Goal: Information Seeking & Learning: Find specific fact

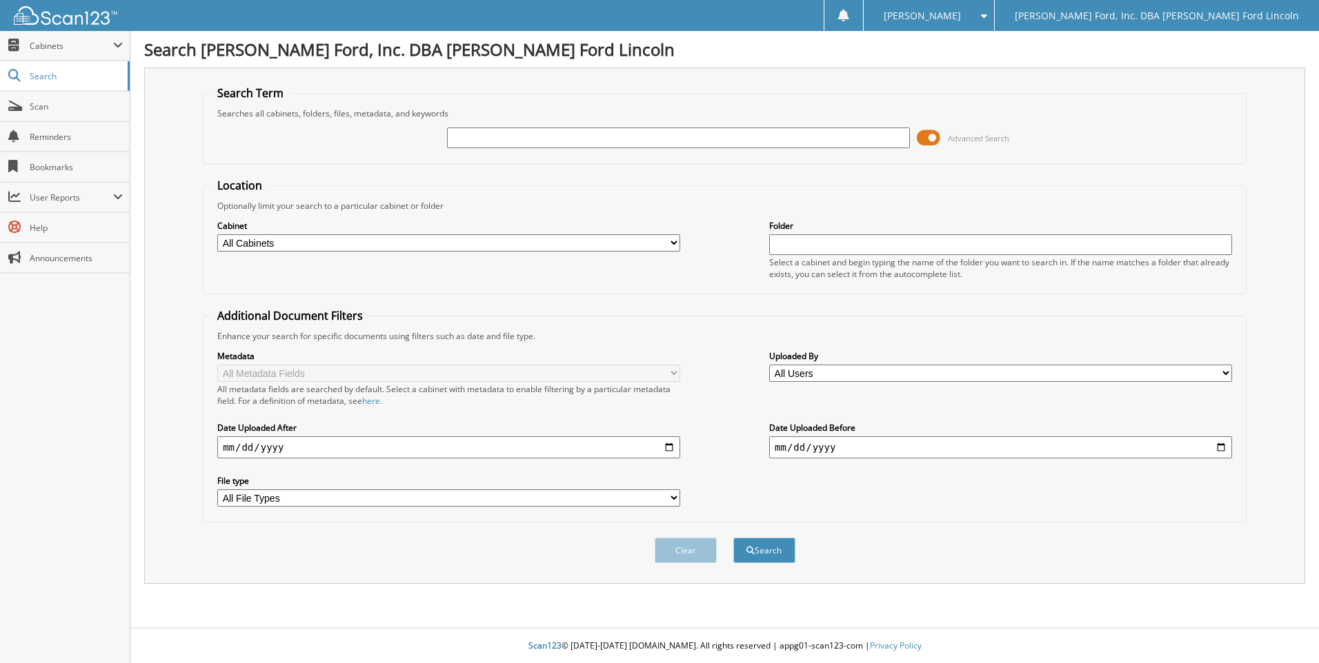
click at [469, 139] on input "text" at bounding box center [678, 138] width 463 height 21
type input "american express"
click at [670, 448] on input "date" at bounding box center [448, 448] width 463 height 22
click at [225, 447] on input "date" at bounding box center [448, 448] width 463 height 22
type input "[DATE]"
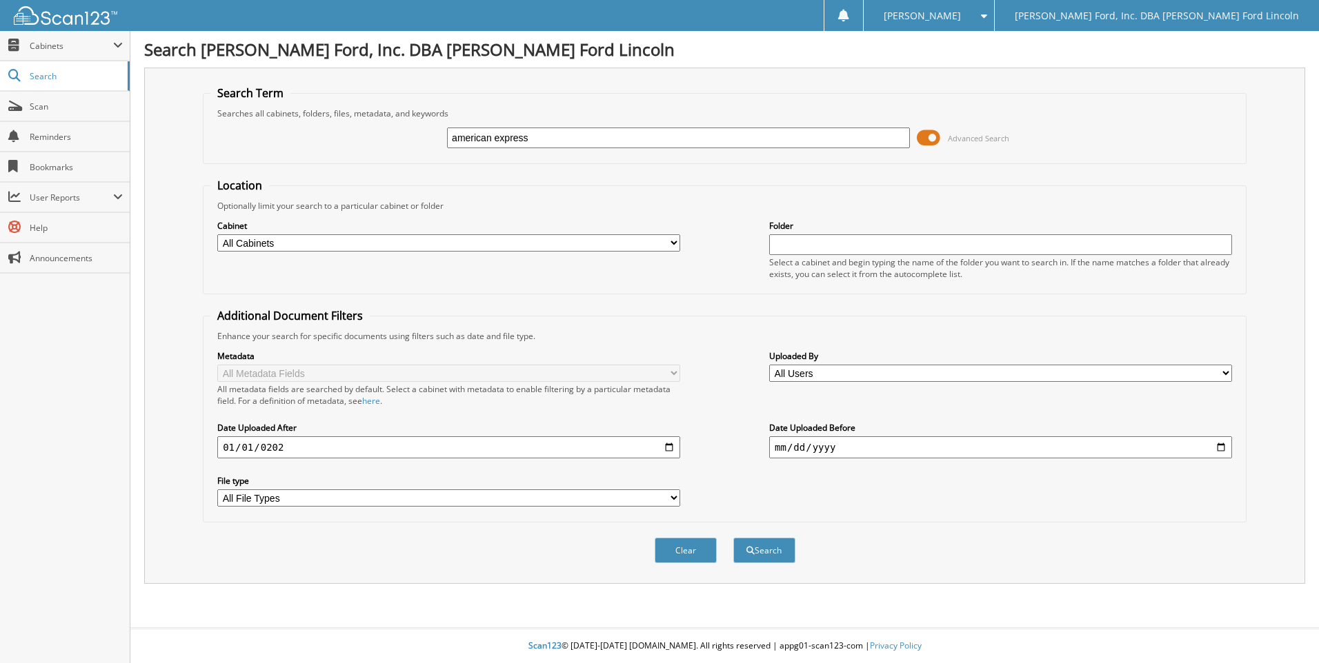
click at [733, 538] on button "Search" at bounding box center [764, 551] width 62 height 26
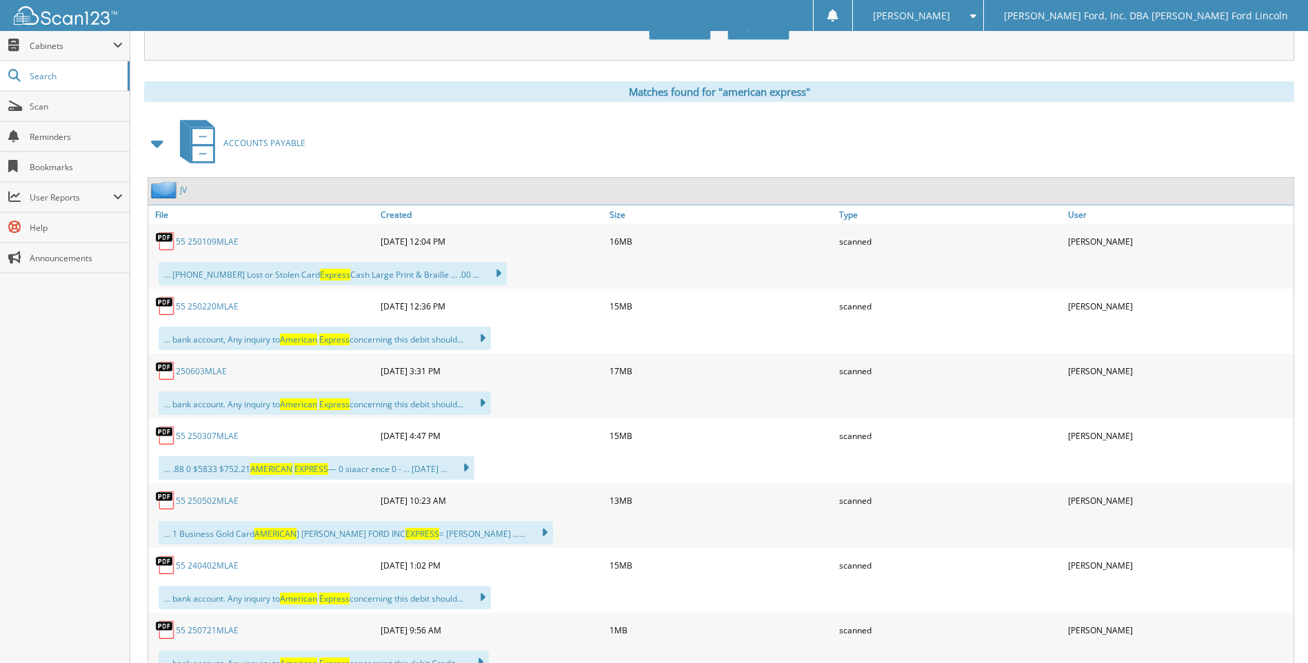
scroll to position [552, 0]
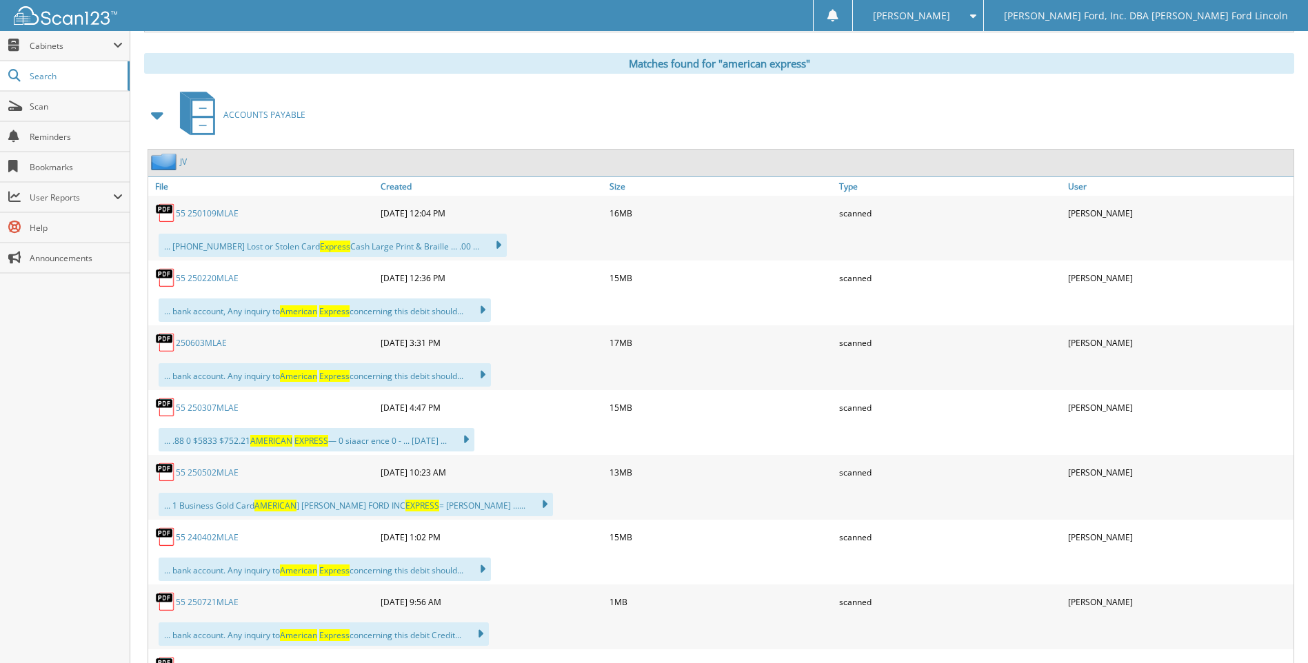
click at [184, 282] on link "55 250220MLAE" at bounding box center [207, 278] width 63 height 12
click at [199, 539] on link "55 240402MLAE" at bounding box center [207, 538] width 63 height 12
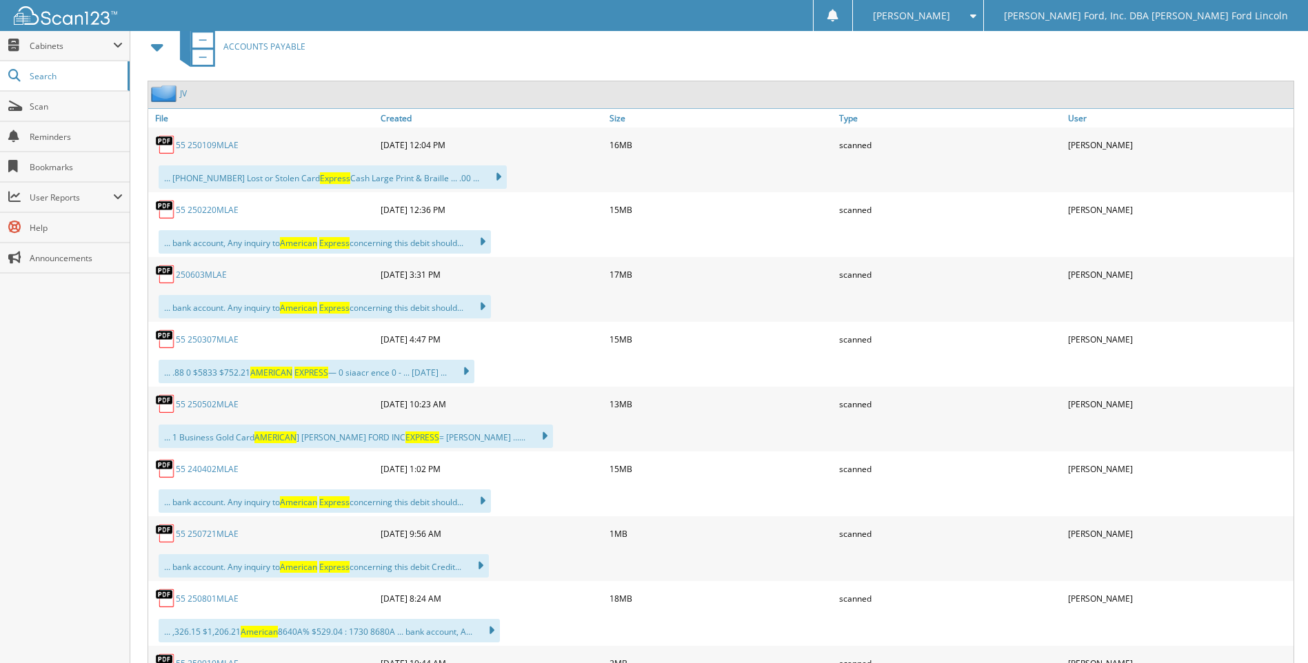
scroll to position [621, 0]
click at [200, 536] on link "55 250721MLAE" at bounding box center [207, 534] width 63 height 12
click at [217, 601] on link "55 250801MLAE" at bounding box center [207, 598] width 63 height 12
click at [213, 597] on link "55 250801MLAE" at bounding box center [207, 598] width 63 height 12
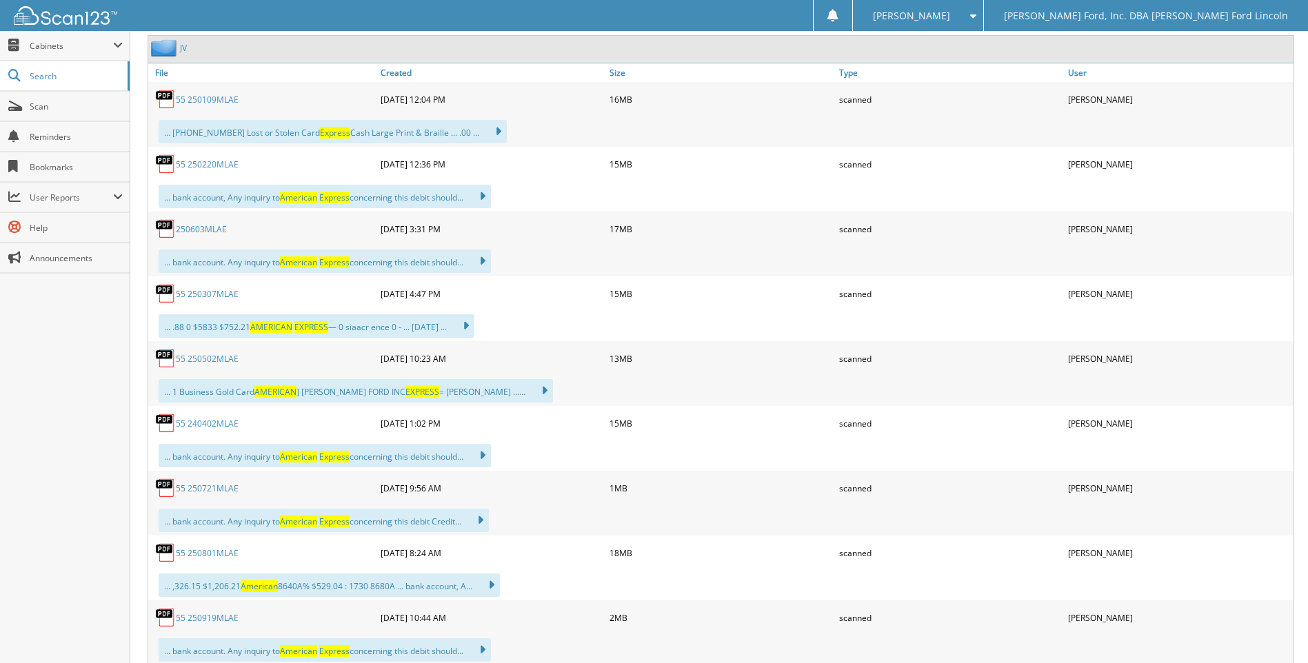
scroll to position [690, 0]
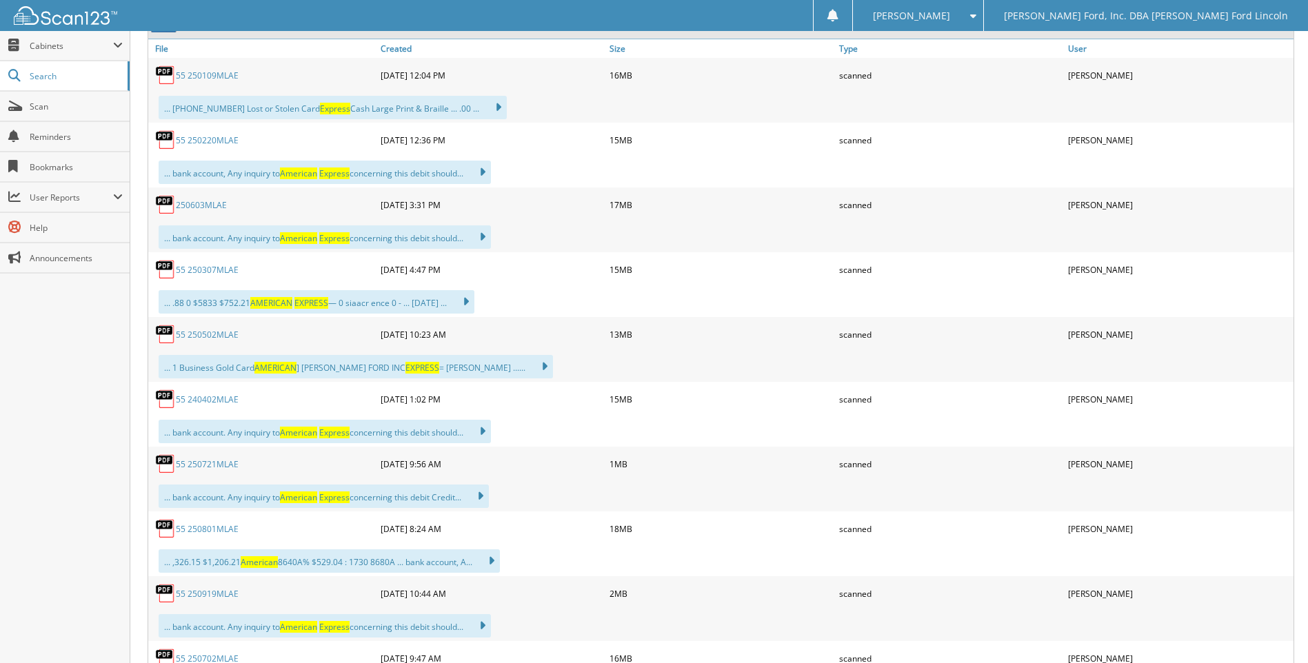
click at [205, 592] on link "55 250919MLAE" at bounding box center [207, 594] width 63 height 12
click at [196, 533] on link "55 250801MLAE" at bounding box center [207, 529] width 63 height 12
click at [193, 463] on link "55 250721MLAE" at bounding box center [207, 465] width 63 height 12
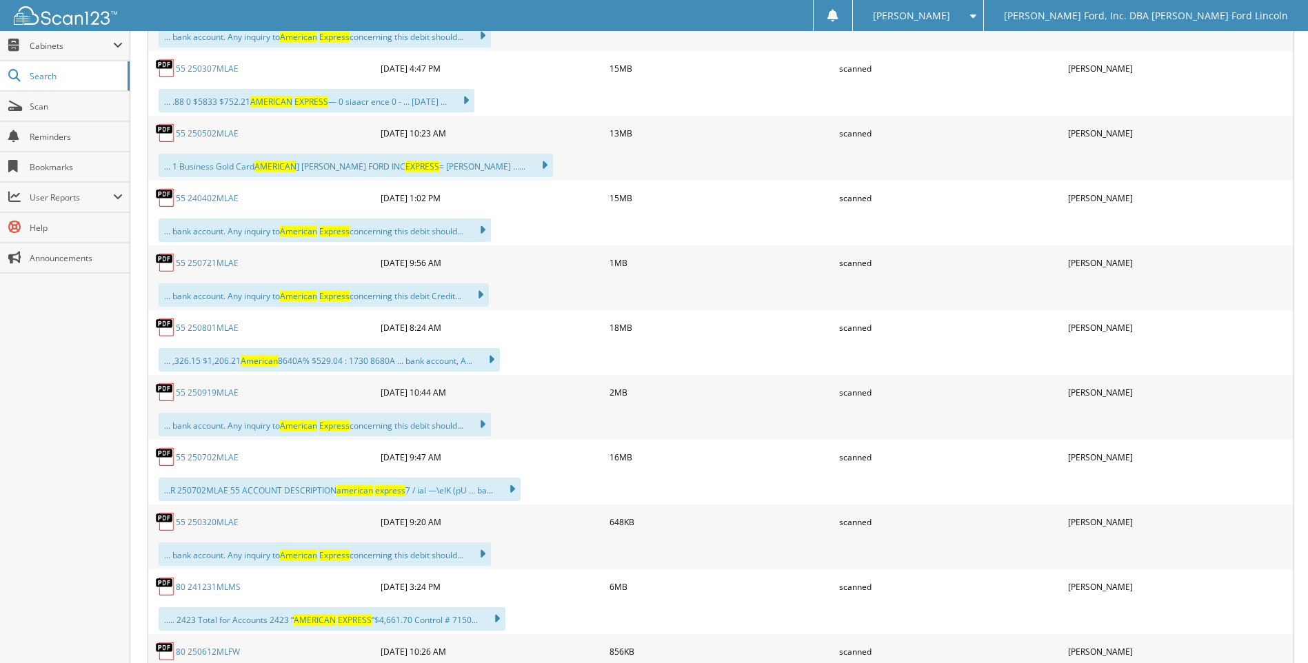
scroll to position [897, 0]
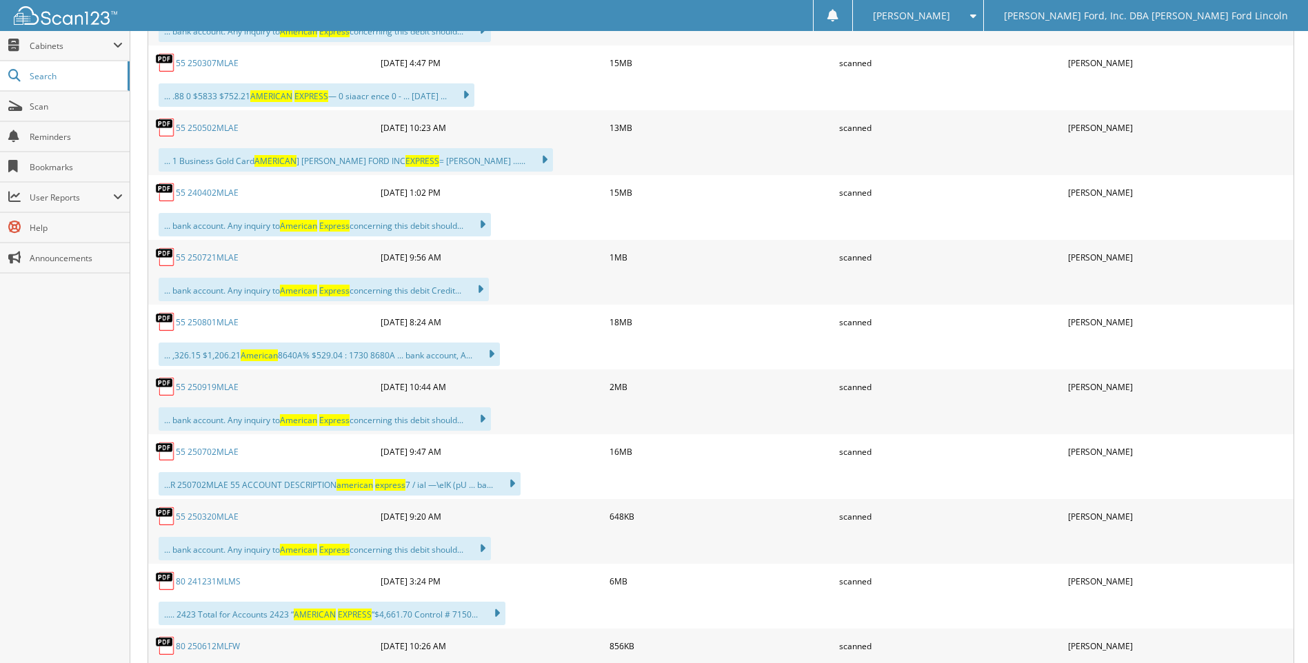
click at [193, 455] on link "55 250702MLAE" at bounding box center [207, 452] width 63 height 12
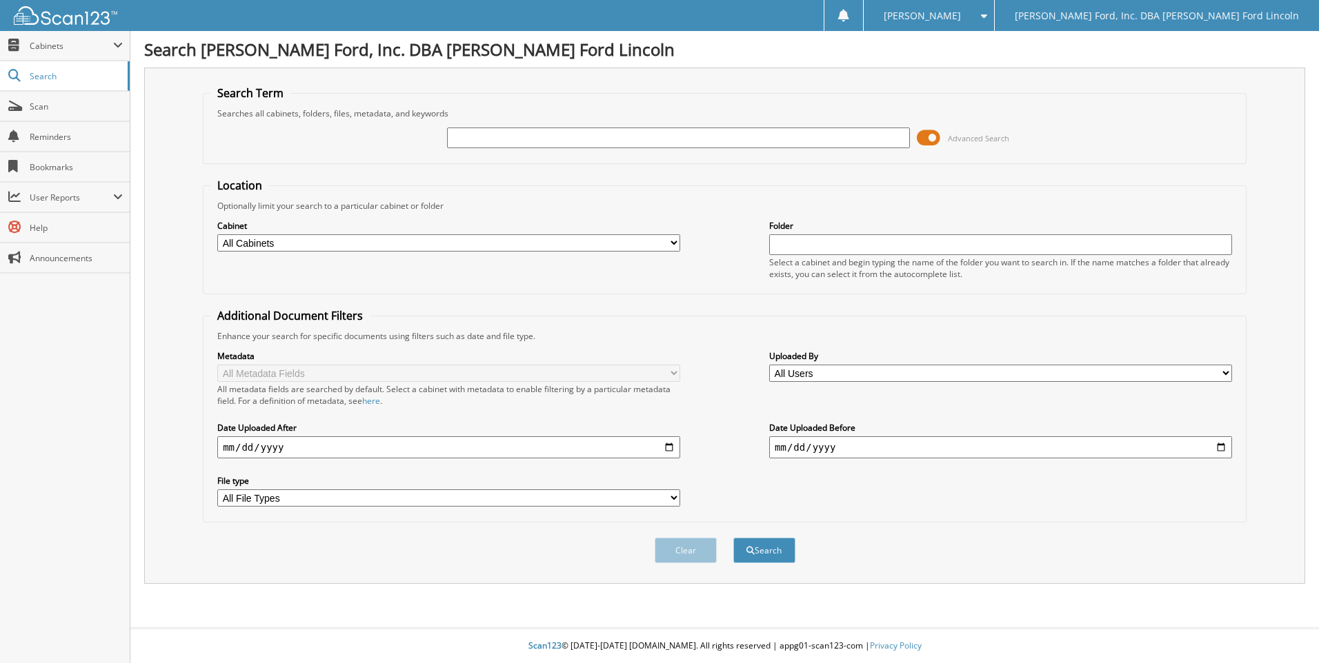
click at [480, 136] on input "text" at bounding box center [678, 138] width 463 height 21
type input "american express"
click at [267, 449] on input "date" at bounding box center [448, 448] width 463 height 22
type input "2025-07-01"
click at [733, 538] on button "Search" at bounding box center [764, 551] width 62 height 26
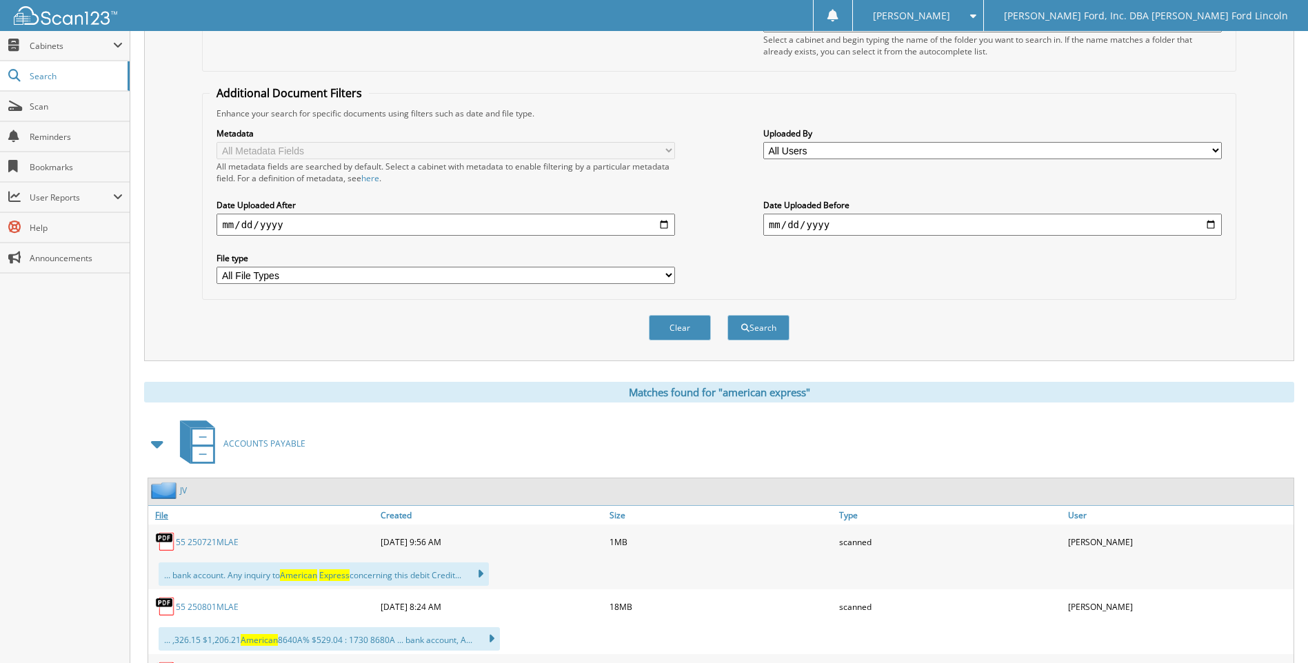
scroll to position [276, 0]
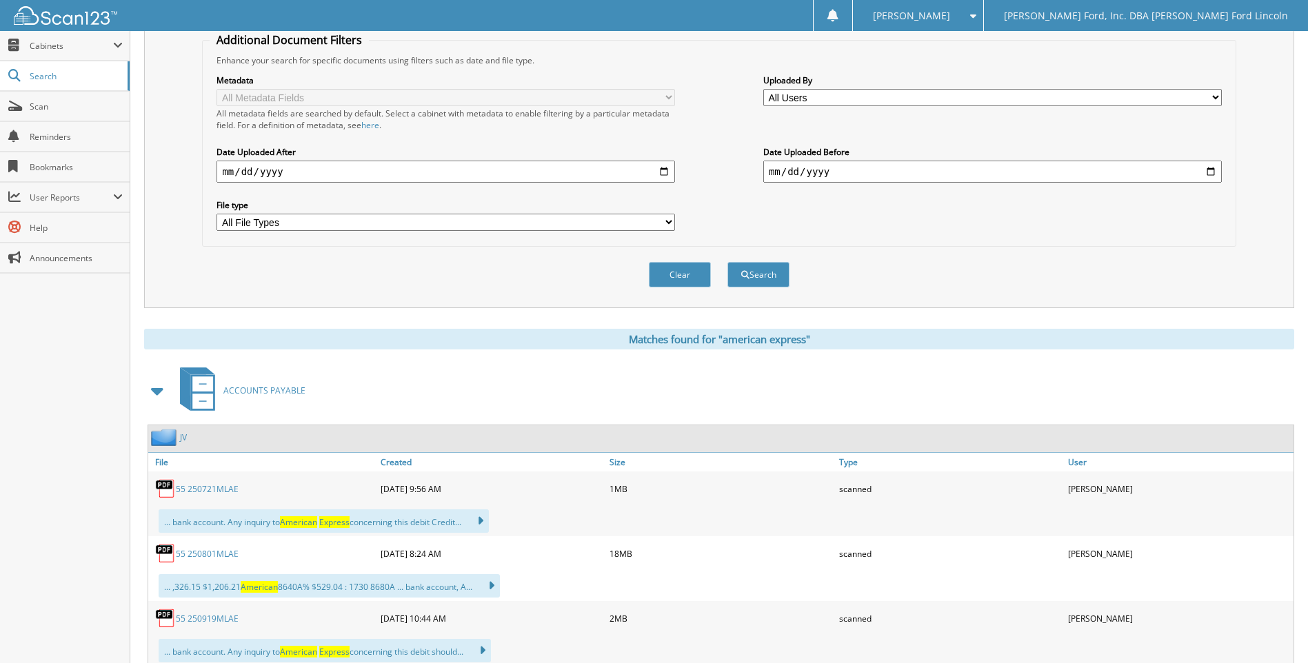
click at [199, 557] on link "55 250801MLAE" at bounding box center [207, 554] width 63 height 12
click at [213, 553] on link "55 250801MLAE" at bounding box center [207, 554] width 63 height 12
click at [194, 492] on link "55 250721MLAE" at bounding box center [207, 489] width 63 height 12
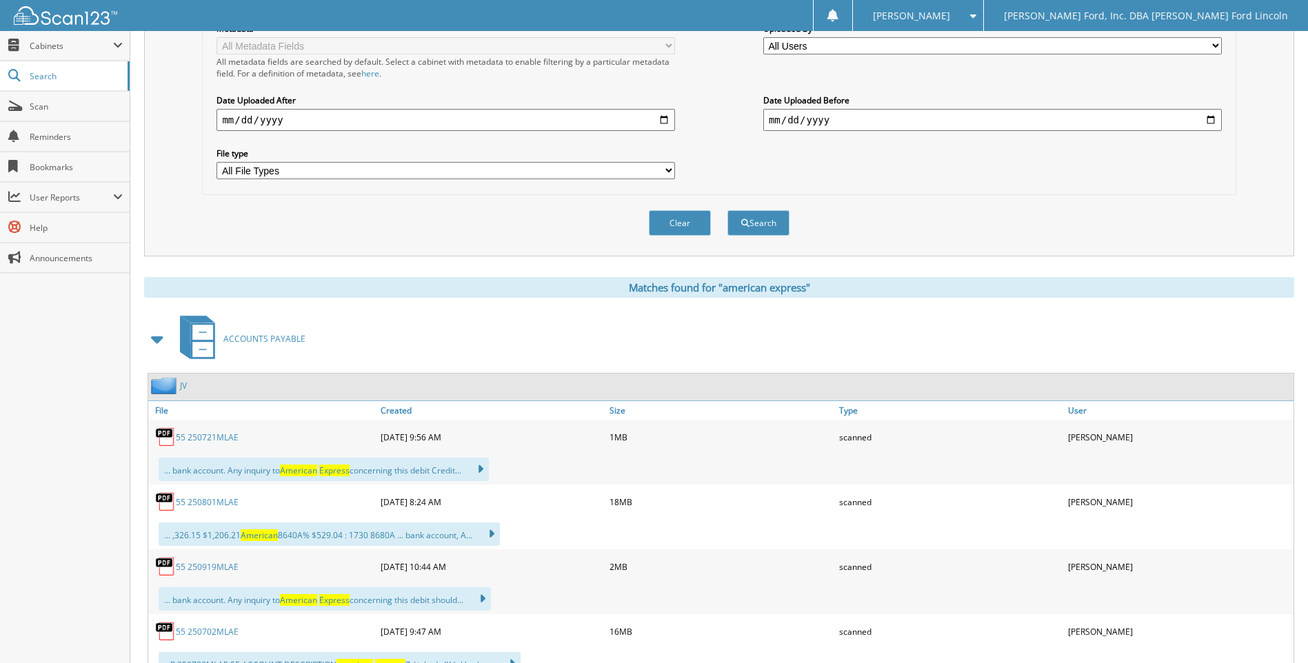
scroll to position [414, 0]
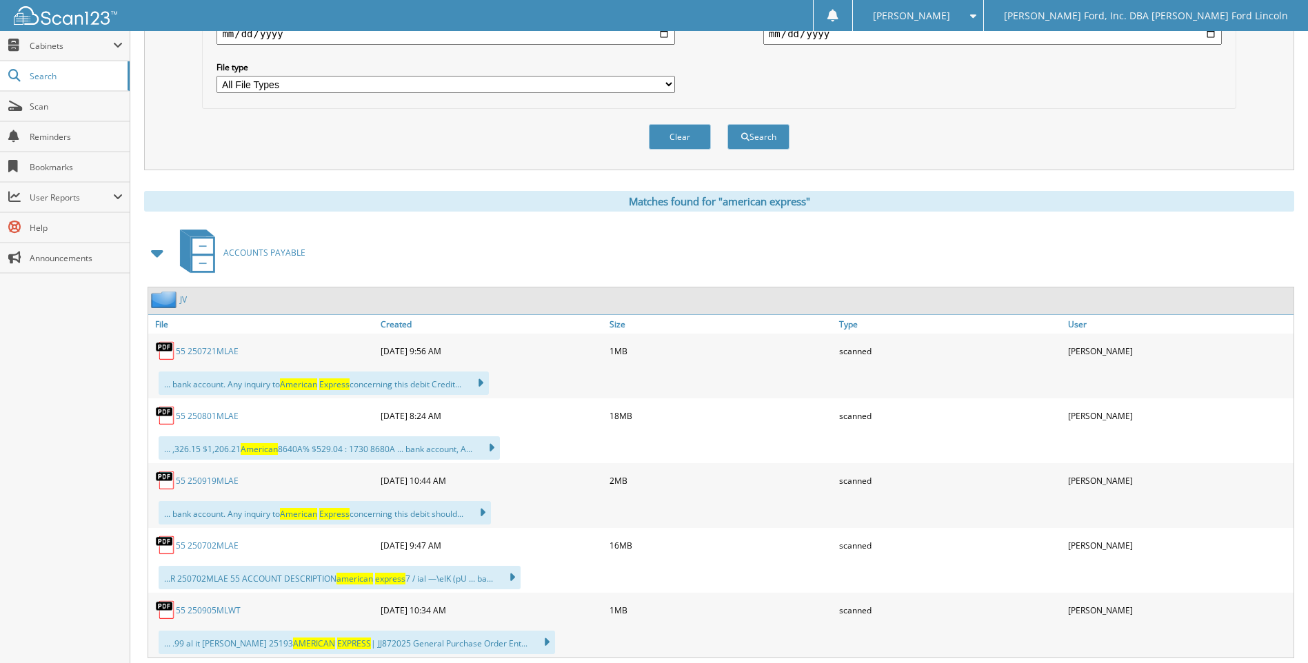
click at [206, 481] on link "55 250919MLAE" at bounding box center [207, 481] width 63 height 12
click at [208, 544] on link "55 250702MLAE" at bounding box center [207, 546] width 63 height 12
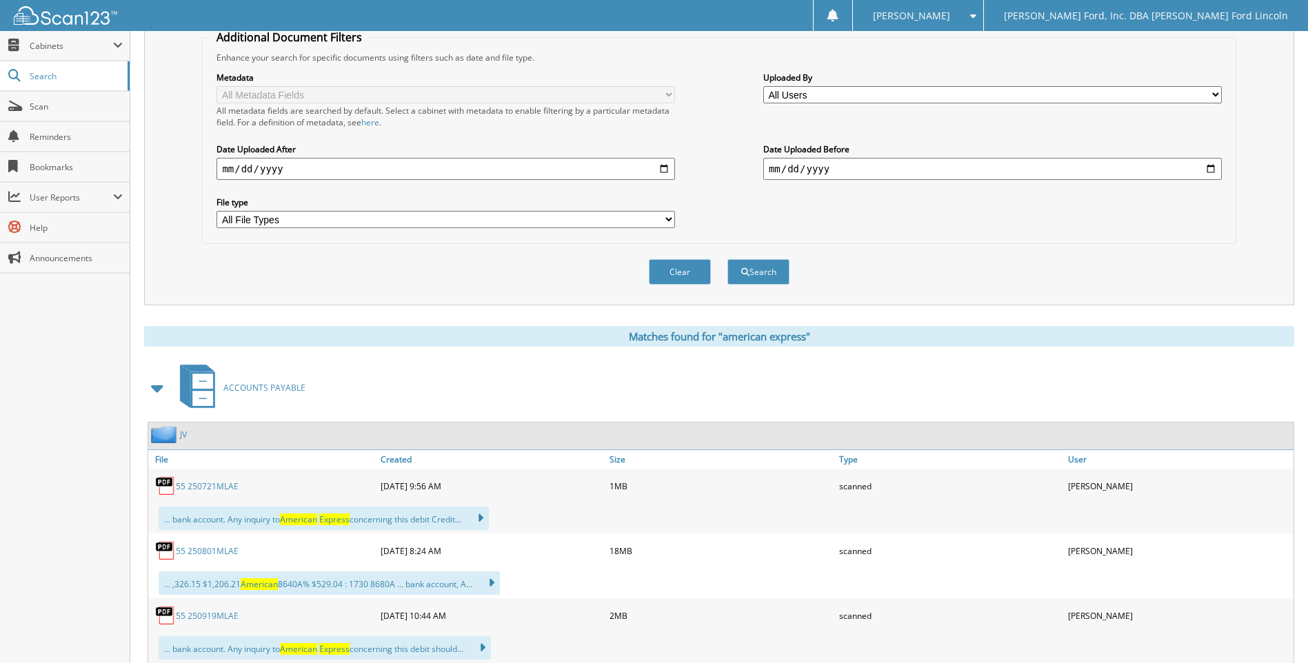
scroll to position [69, 0]
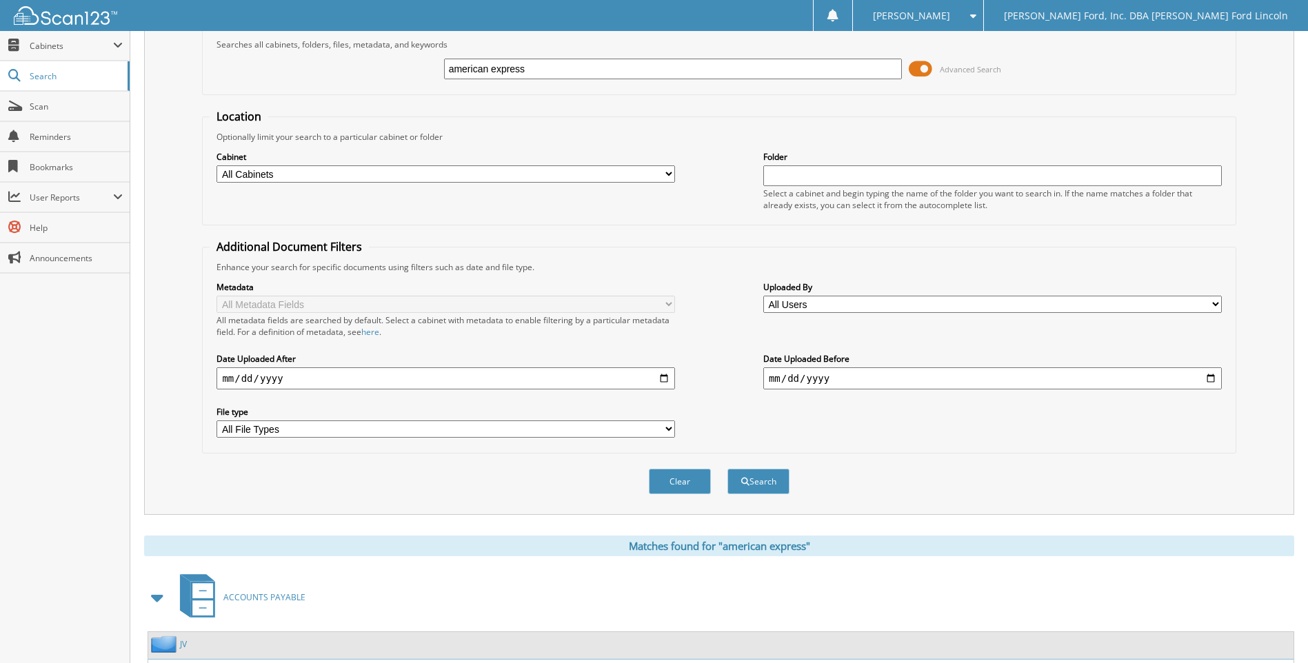
drag, startPoint x: 553, startPoint y: 70, endPoint x: 389, endPoint y: 52, distance: 165.2
click at [389, 52] on div "american express Advanced Search" at bounding box center [719, 68] width 1019 height 37
type input "dealer socket"
click at [728, 469] on button "Search" at bounding box center [759, 482] width 62 height 26
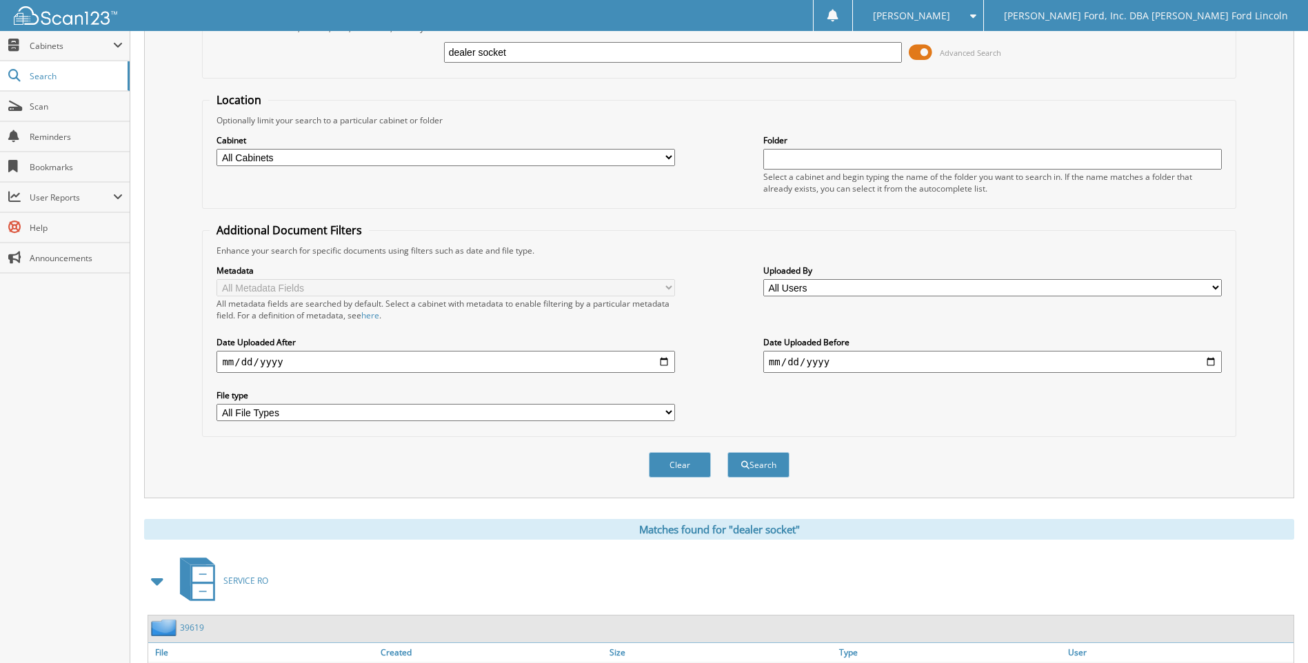
scroll to position [207, 0]
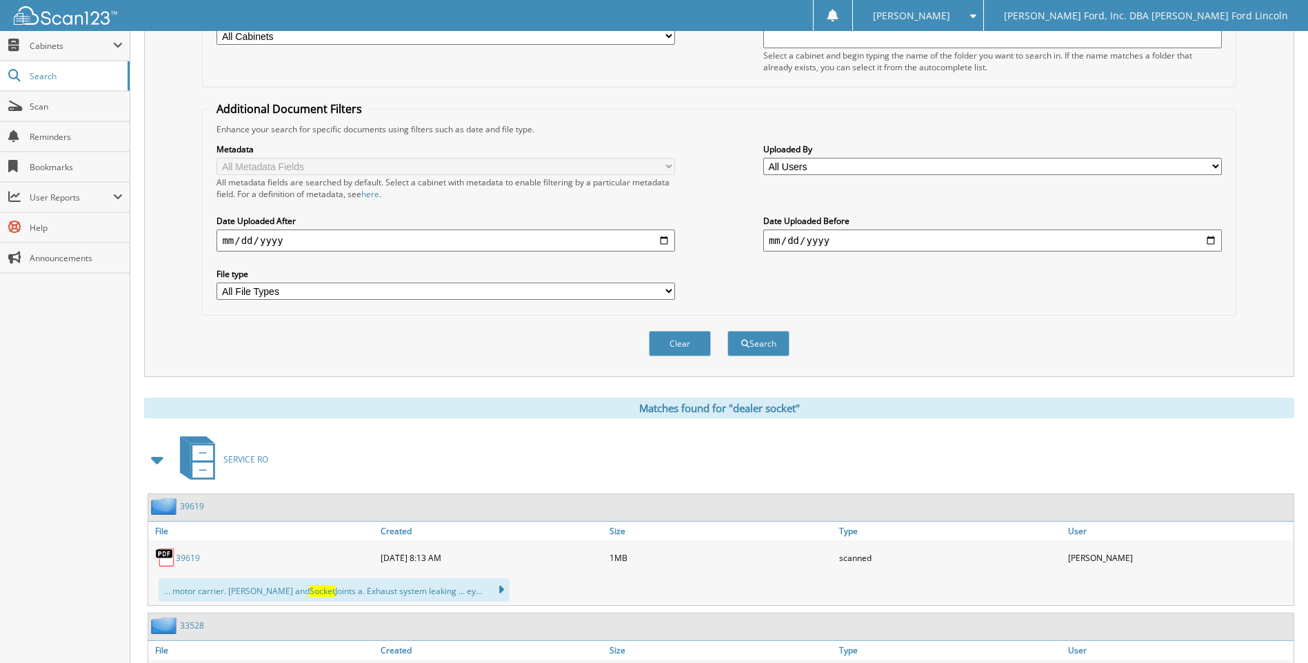
click at [154, 462] on span at bounding box center [157, 460] width 19 height 25
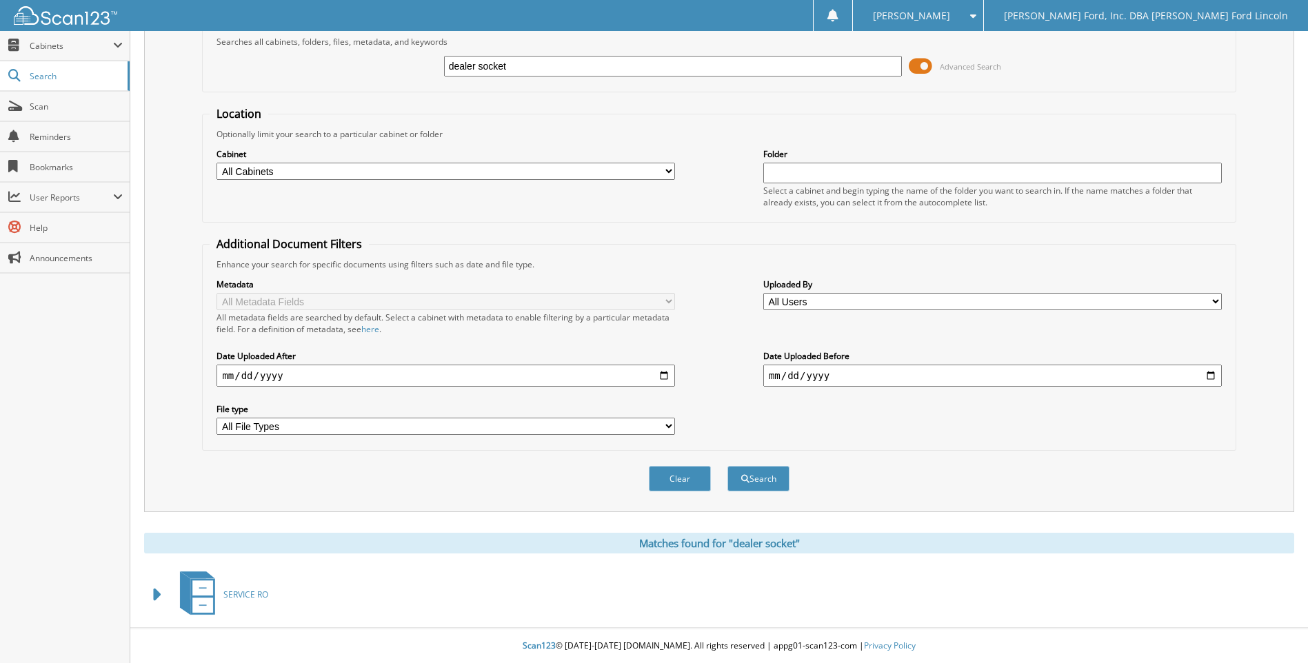
drag, startPoint x: 517, startPoint y: 65, endPoint x: 443, endPoint y: 68, distance: 73.8
click at [443, 68] on div "dealer socket Advanced Search" at bounding box center [719, 66] width 1019 height 37
type input "solara"
click at [728, 466] on button "Search" at bounding box center [759, 479] width 62 height 26
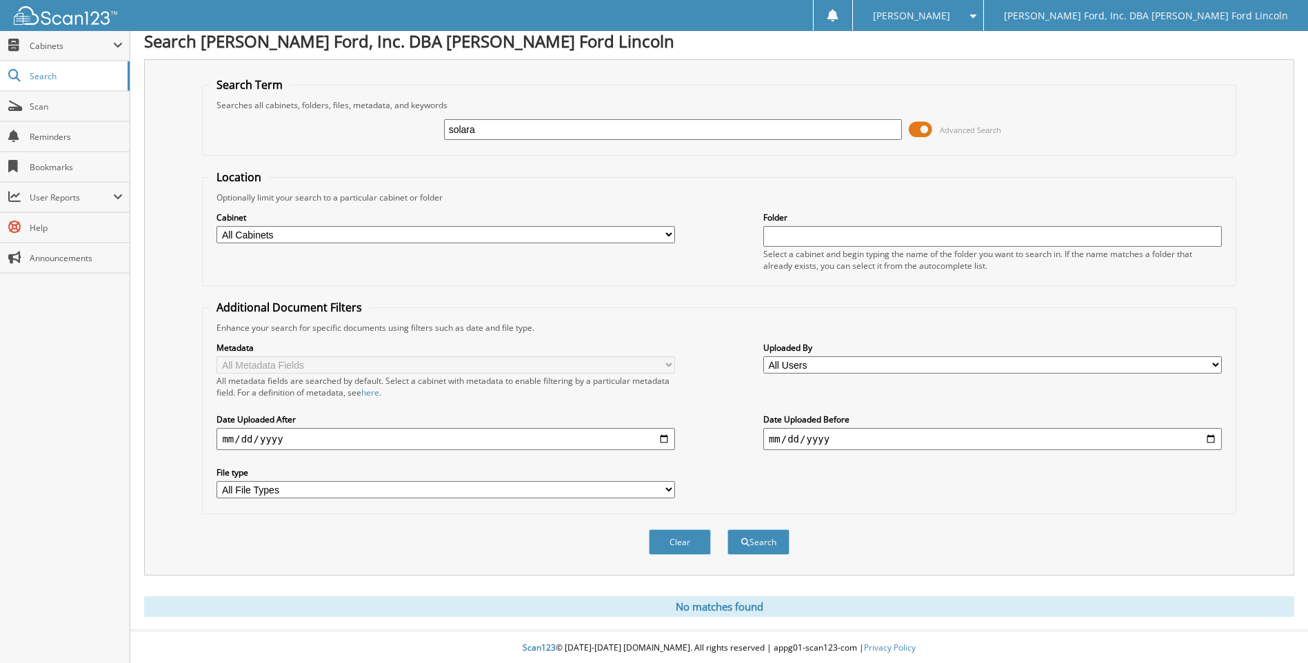
scroll to position [11, 0]
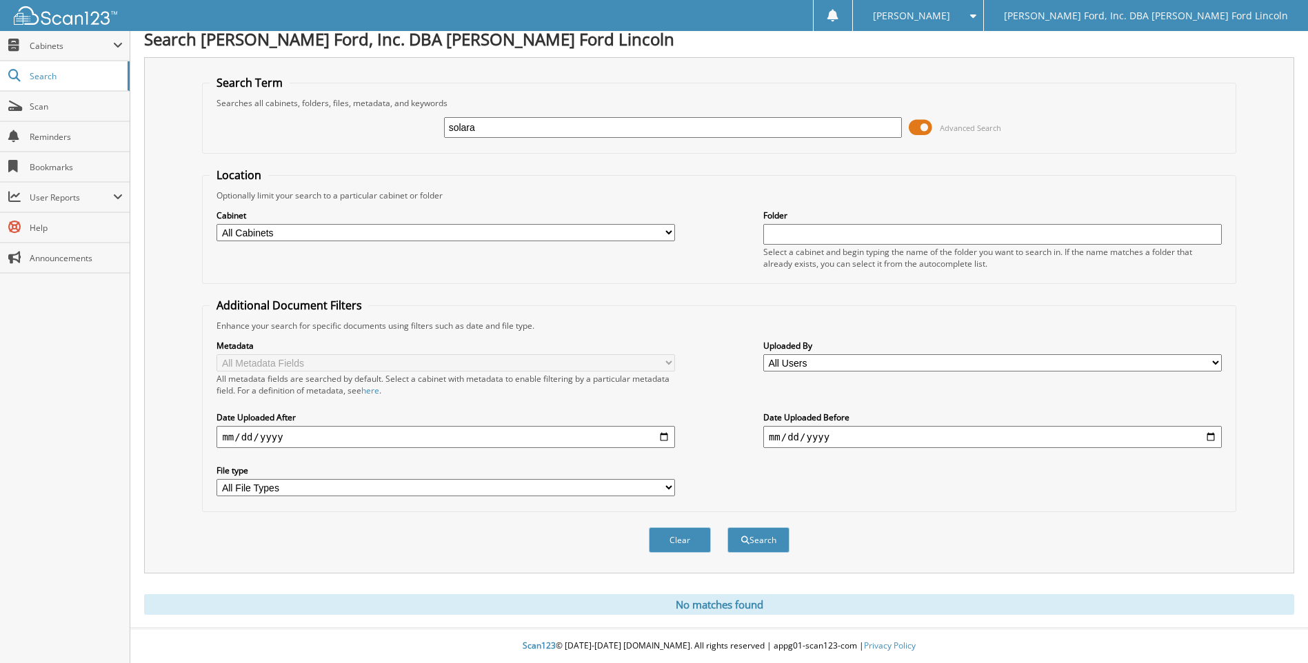
drag, startPoint x: 492, startPoint y: 122, endPoint x: 436, endPoint y: 124, distance: 55.9
click at [436, 124] on div "solara Advanced Search" at bounding box center [719, 127] width 1019 height 37
type input "automate"
click at [728, 528] on button "Search" at bounding box center [759, 541] width 62 height 26
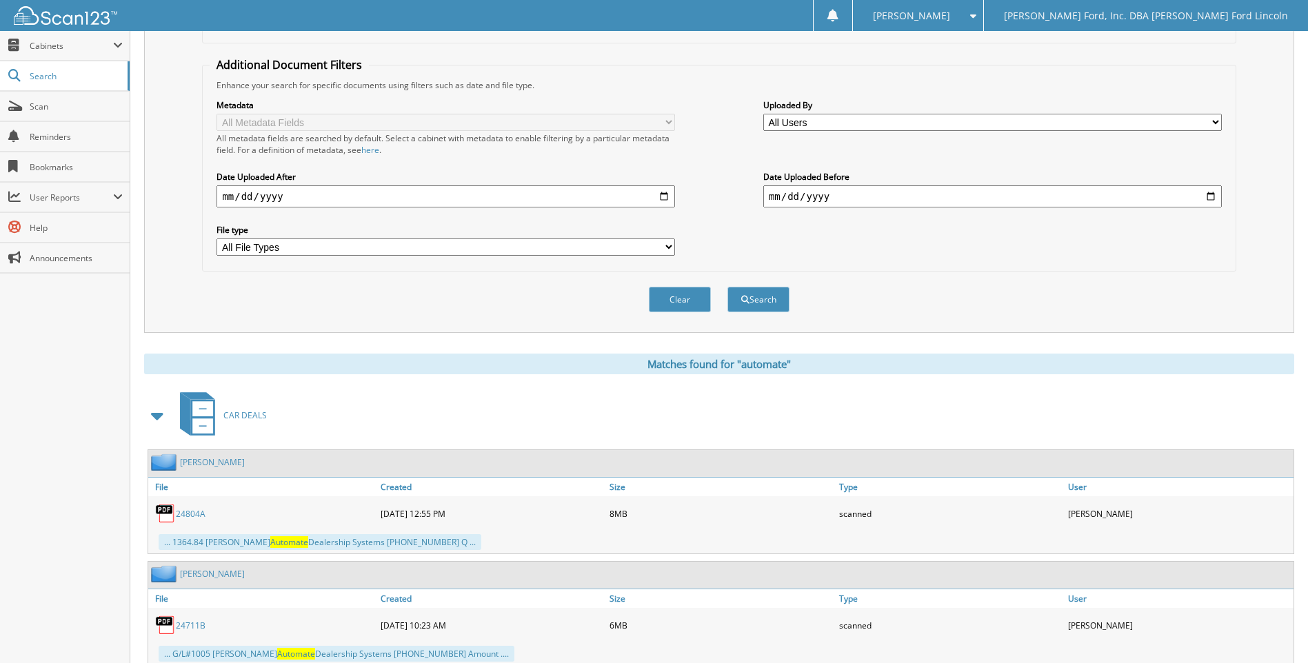
scroll to position [345, 0]
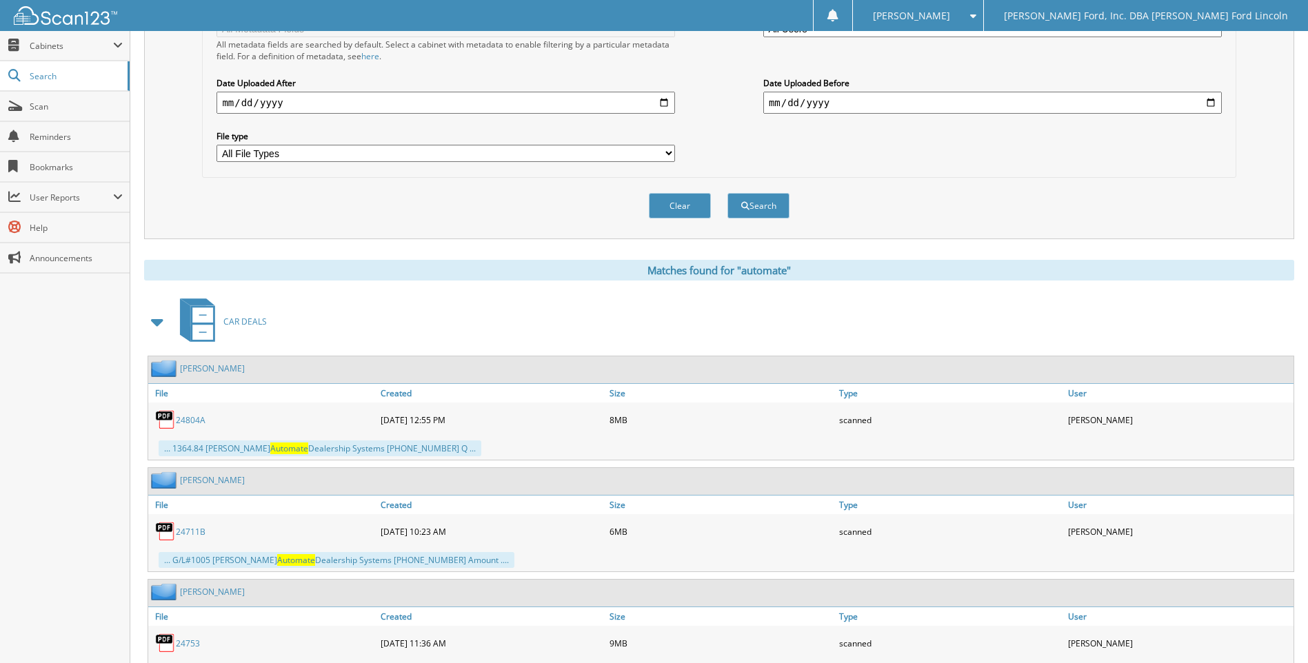
click at [159, 328] on span at bounding box center [157, 322] width 19 height 25
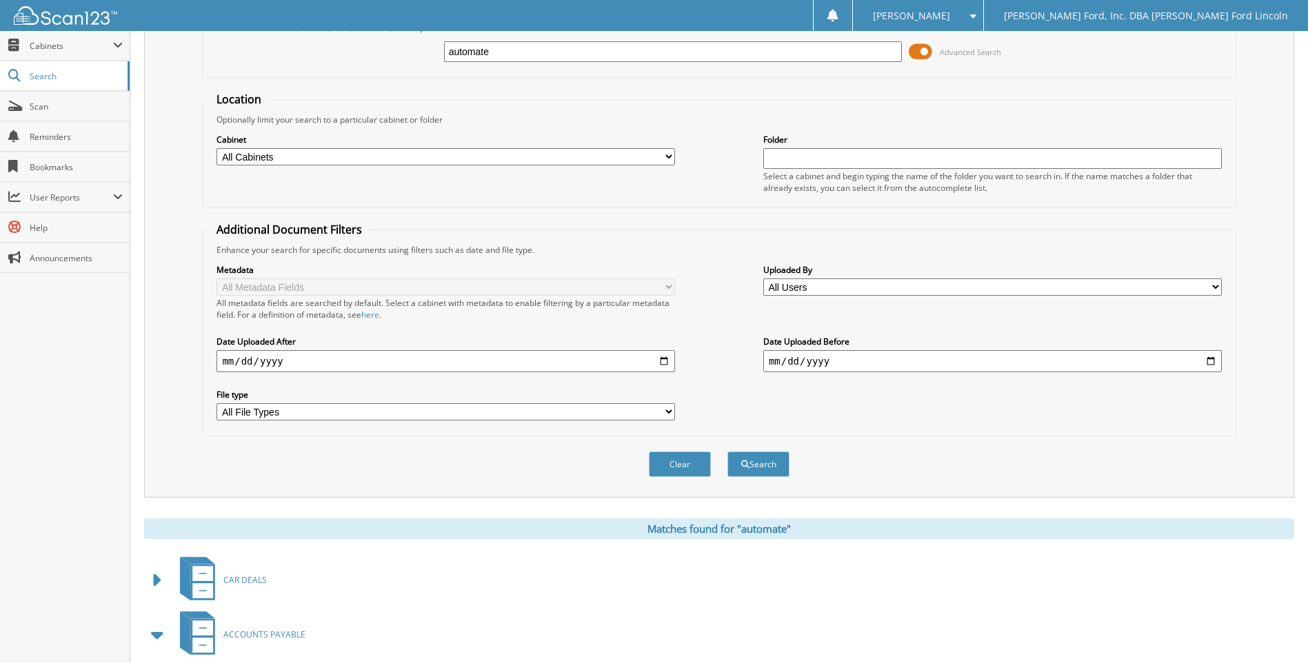
scroll to position [0, 0]
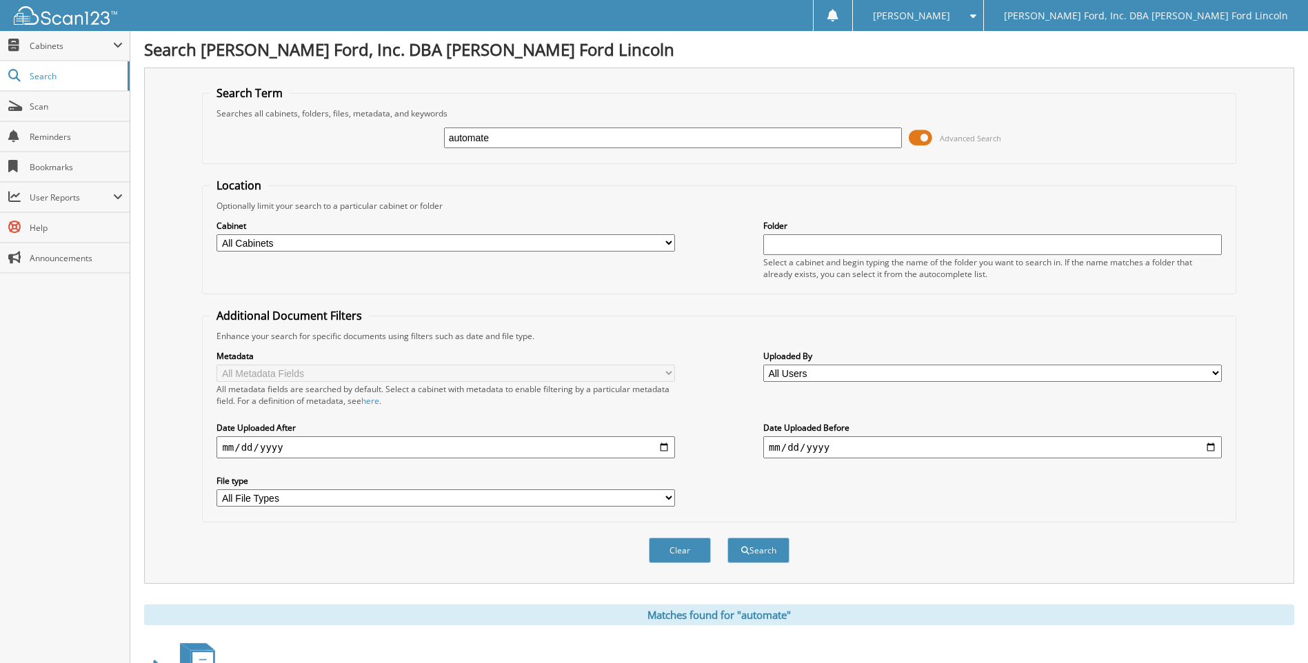
drag, startPoint x: 488, startPoint y: 134, endPoint x: 408, endPoint y: 132, distance: 80.0
click at [408, 132] on div "automate Advanced Search" at bounding box center [719, 137] width 1019 height 37
type input "dealersocket"
click at [661, 447] on input "2025-07-01" at bounding box center [446, 448] width 459 height 22
click at [232, 444] on input "2025-07-01" at bounding box center [446, 448] width 459 height 22
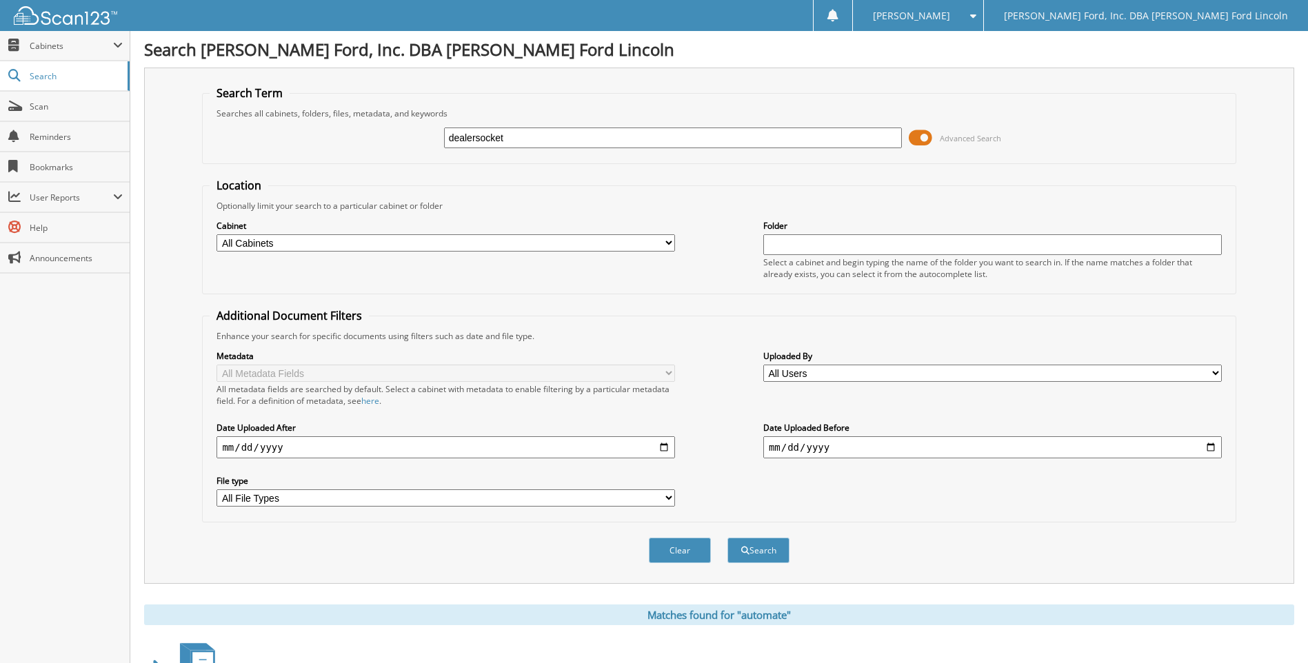
type input "[DATE]"
click at [781, 552] on button "Search" at bounding box center [759, 551] width 62 height 26
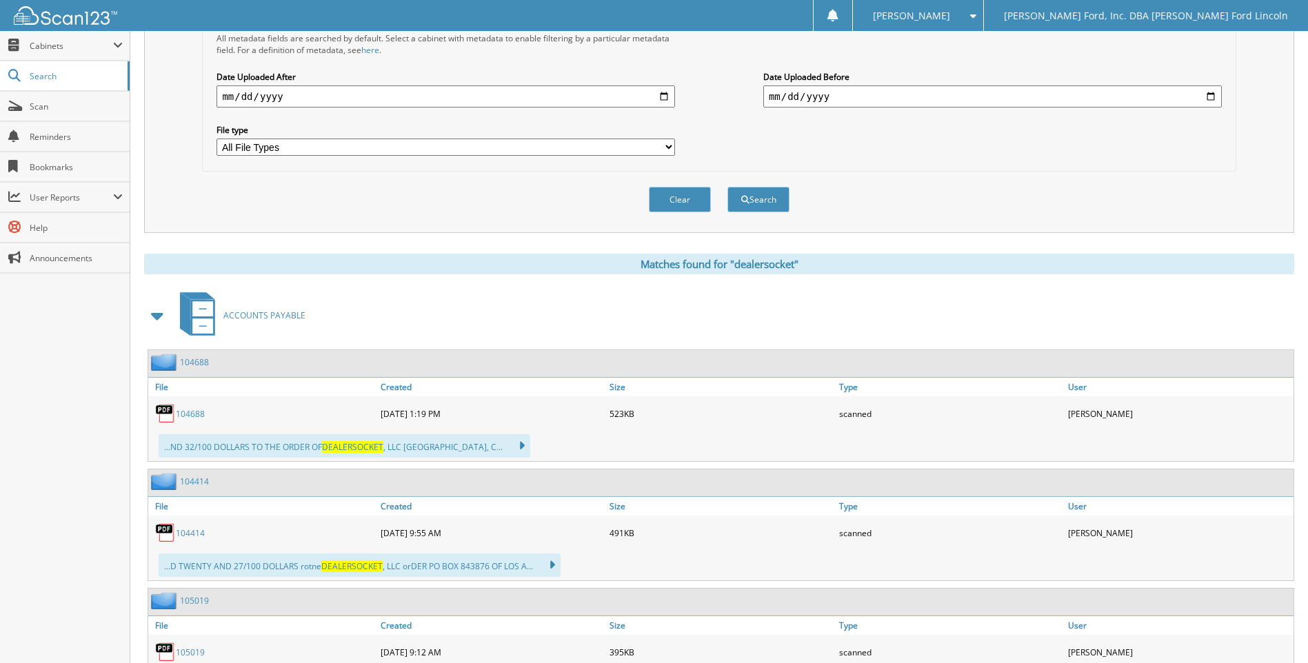
scroll to position [483, 0]
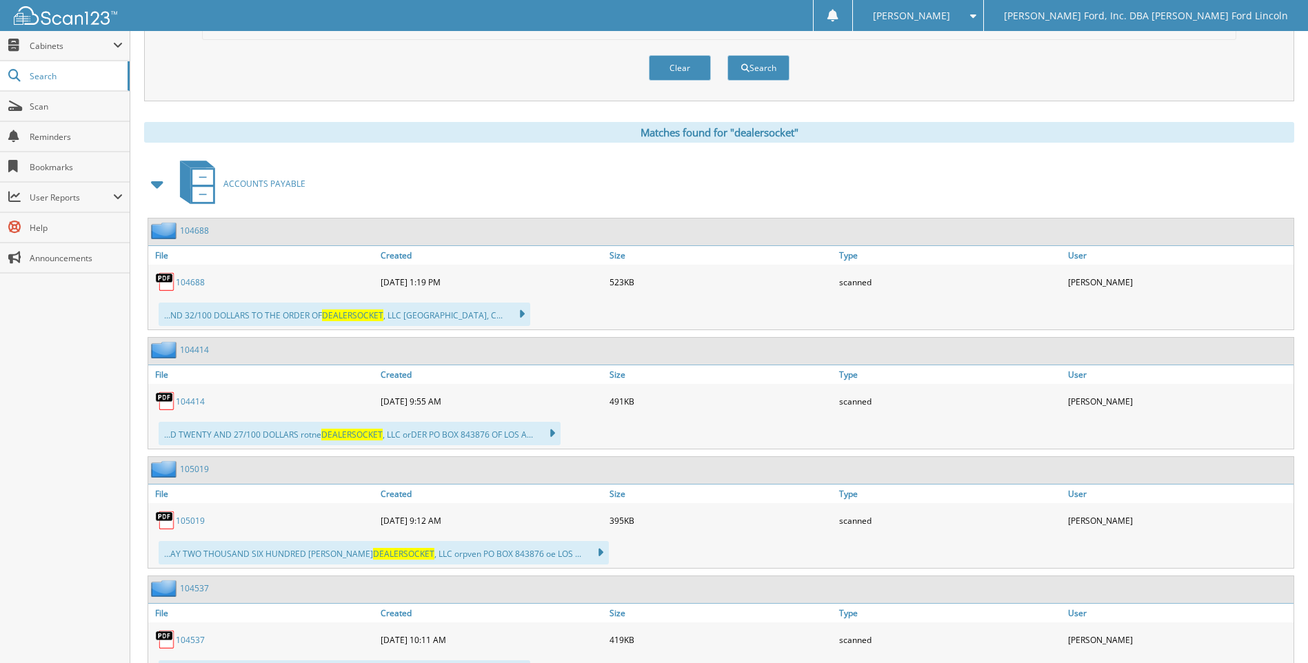
click at [195, 284] on link "104688" at bounding box center [190, 283] width 29 height 12
click at [198, 397] on link "104414" at bounding box center [190, 402] width 29 height 12
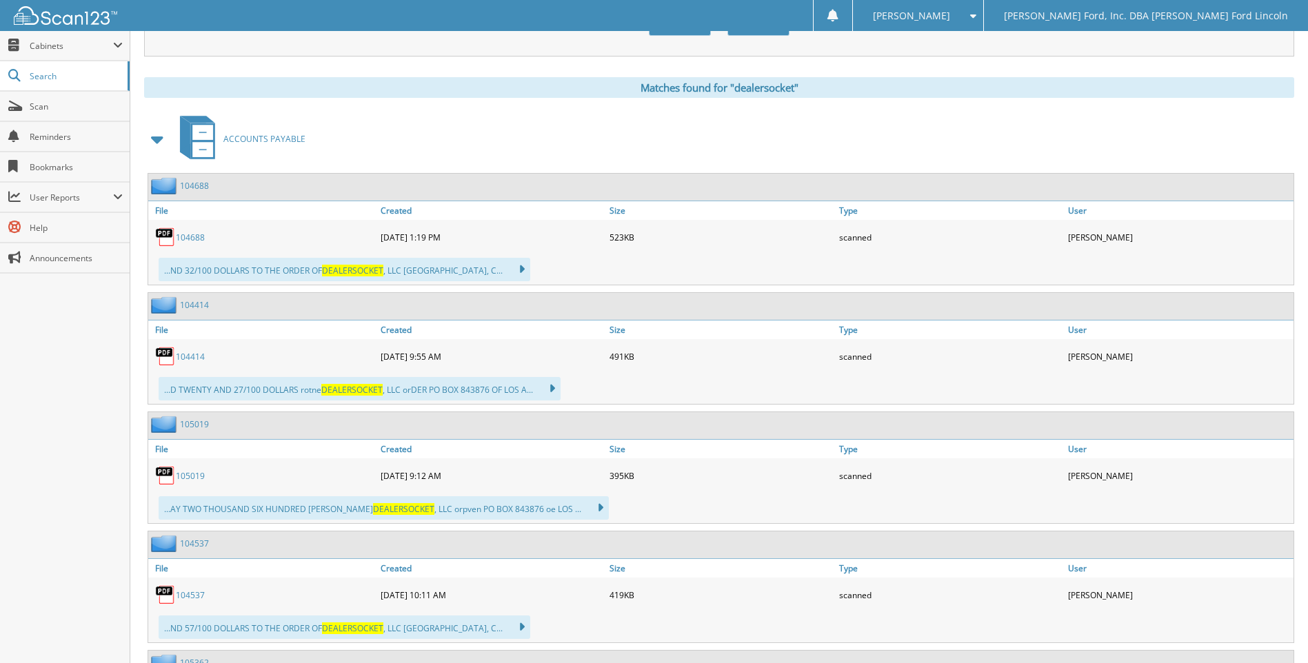
scroll to position [552, 0]
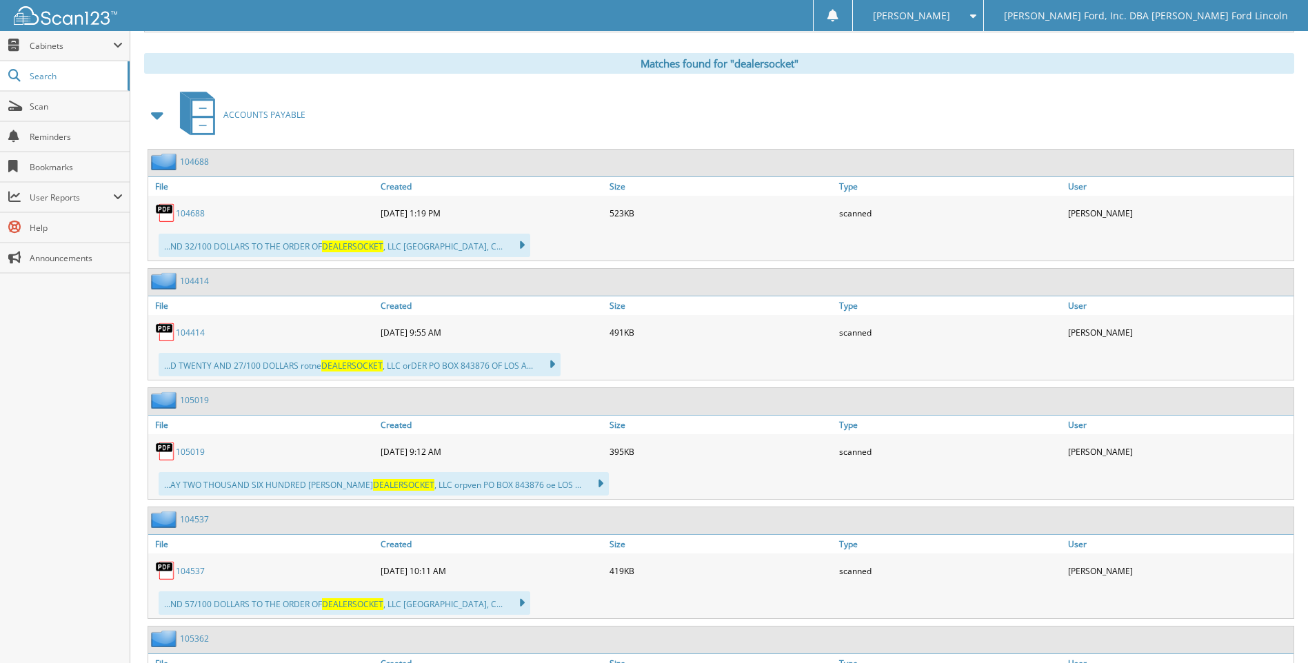
click at [191, 451] on link "105019" at bounding box center [190, 452] width 29 height 12
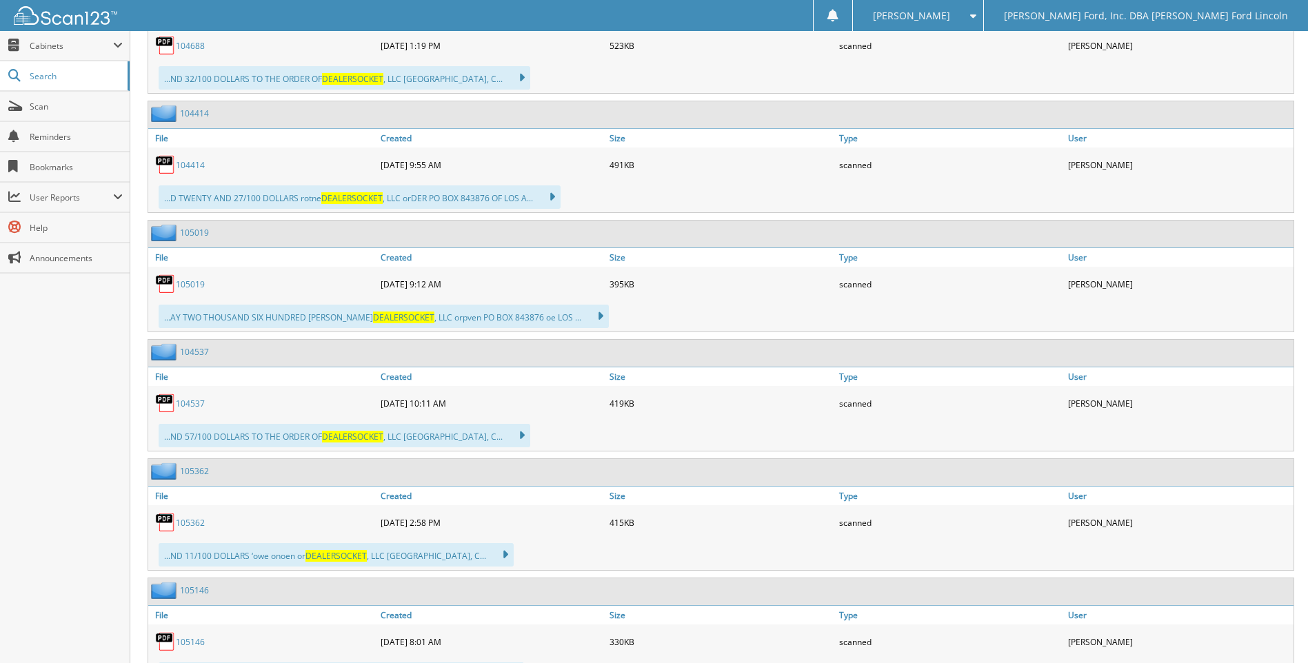
scroll to position [897, 0]
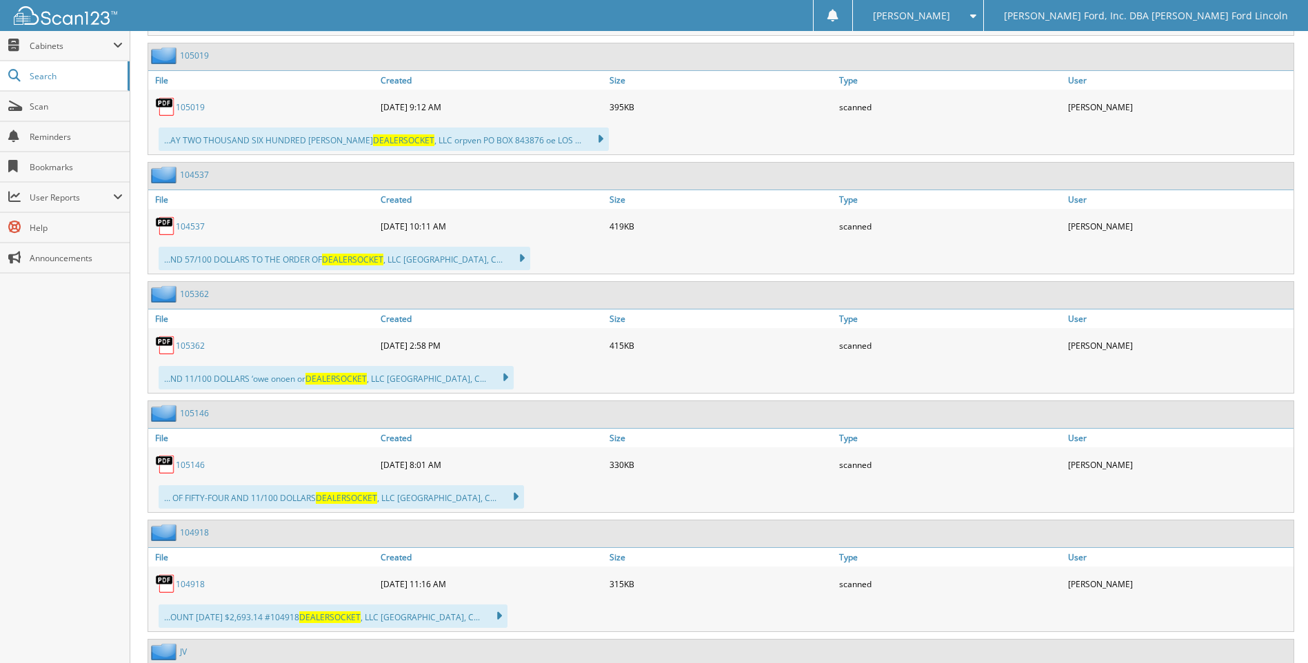
click at [188, 346] on link "105362" at bounding box center [190, 346] width 29 height 12
